Goal: Task Accomplishment & Management: Manage account settings

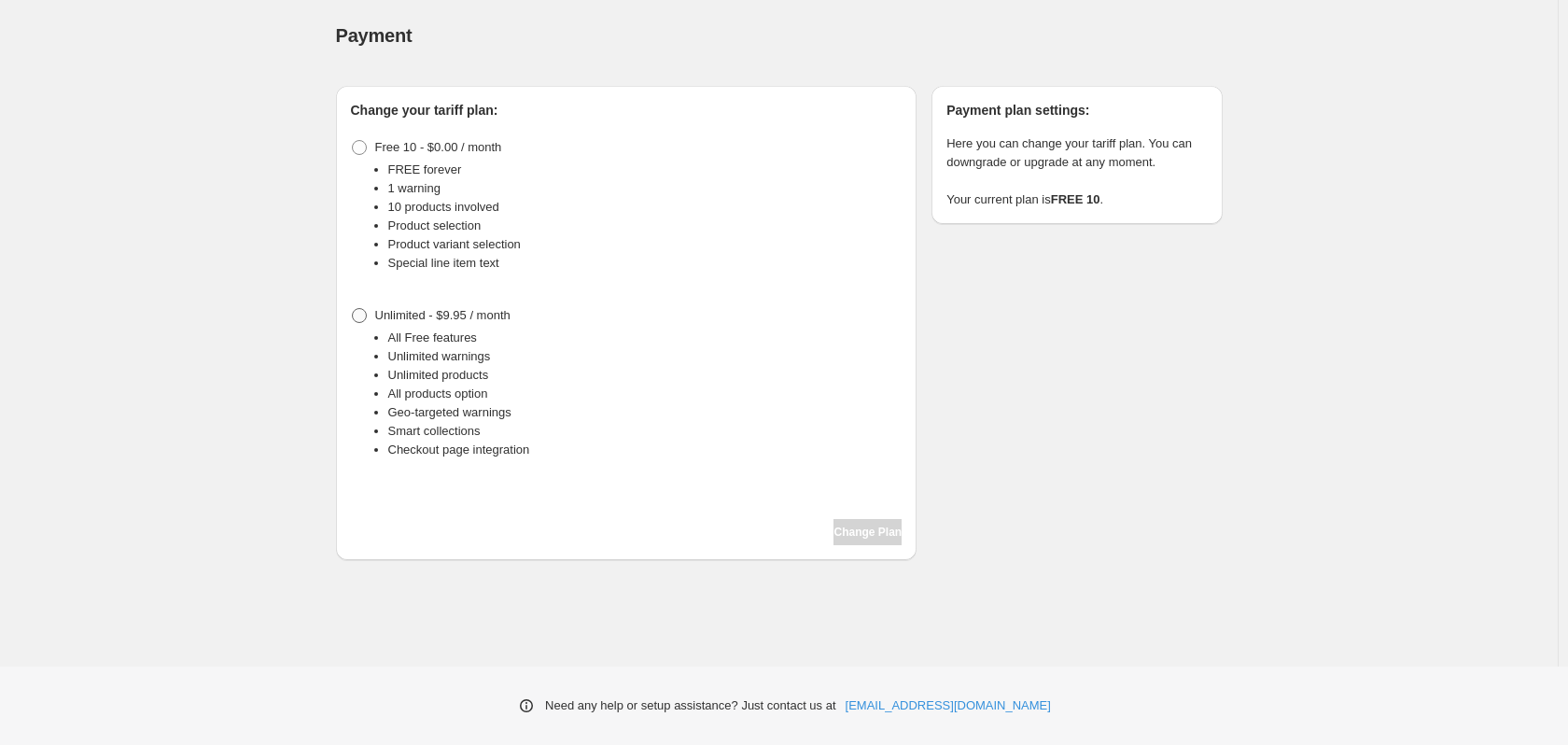
click at [363, 314] on span at bounding box center [359, 316] width 15 height 15
click at [362, 142] on span at bounding box center [359, 148] width 15 height 15
